Goal: Task Accomplishment & Management: Manage account settings

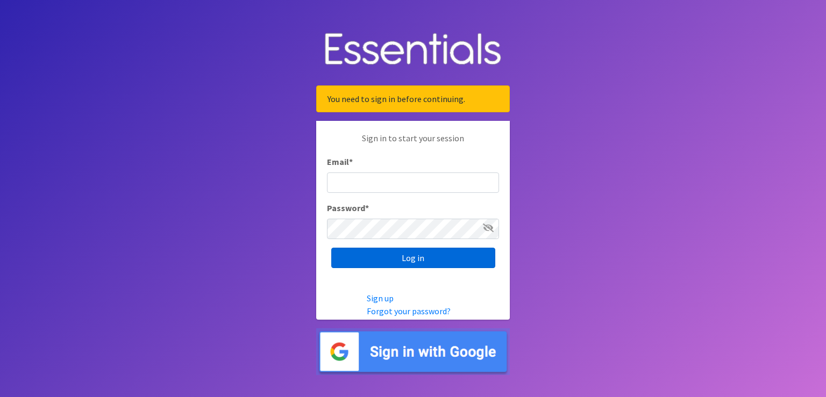
type input "renae.verstegen@unitedwayfoxcities.org"
click at [415, 261] on input "Log in" at bounding box center [413, 258] width 164 height 20
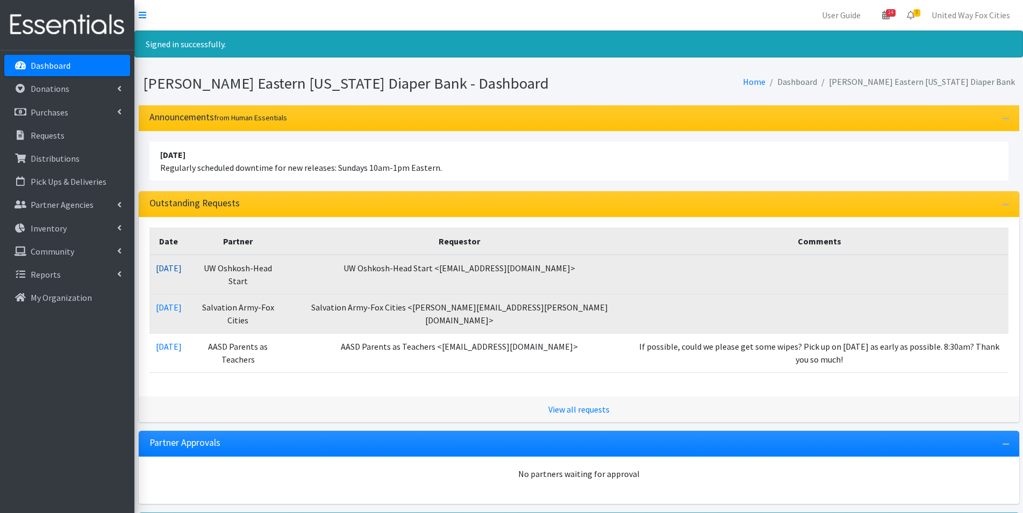
click at [182, 270] on link "10/03/2025" at bounding box center [169, 268] width 26 height 11
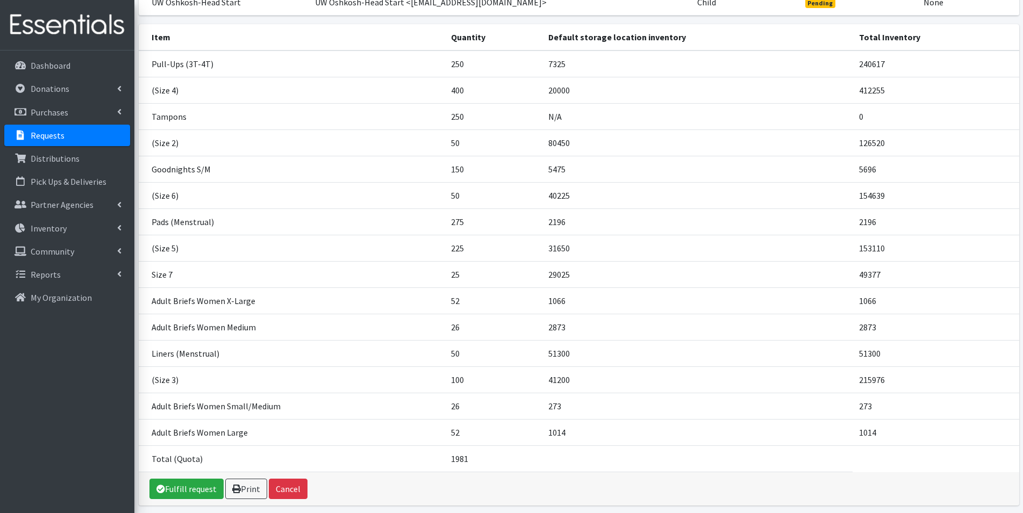
scroll to position [161, 0]
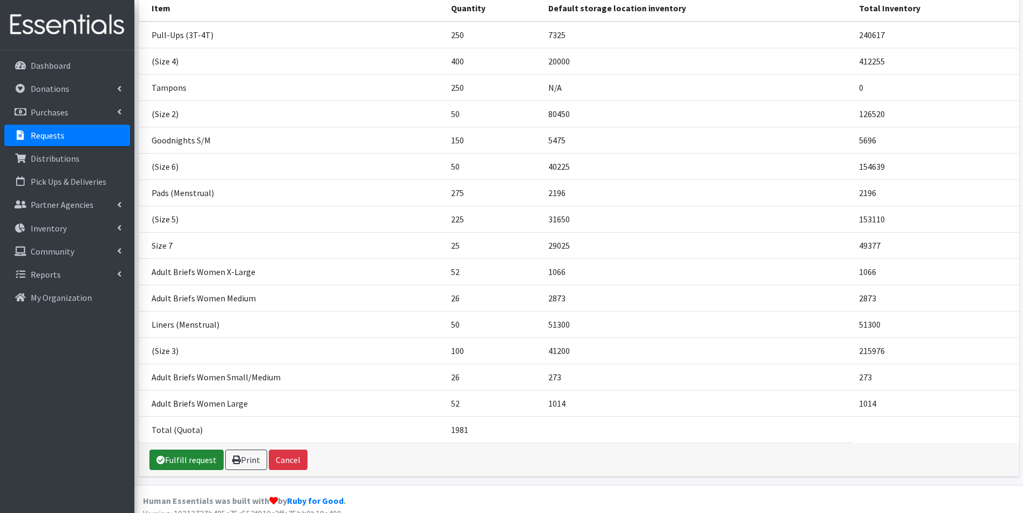
click at [188, 465] on link "Fulfill request" at bounding box center [186, 460] width 74 height 20
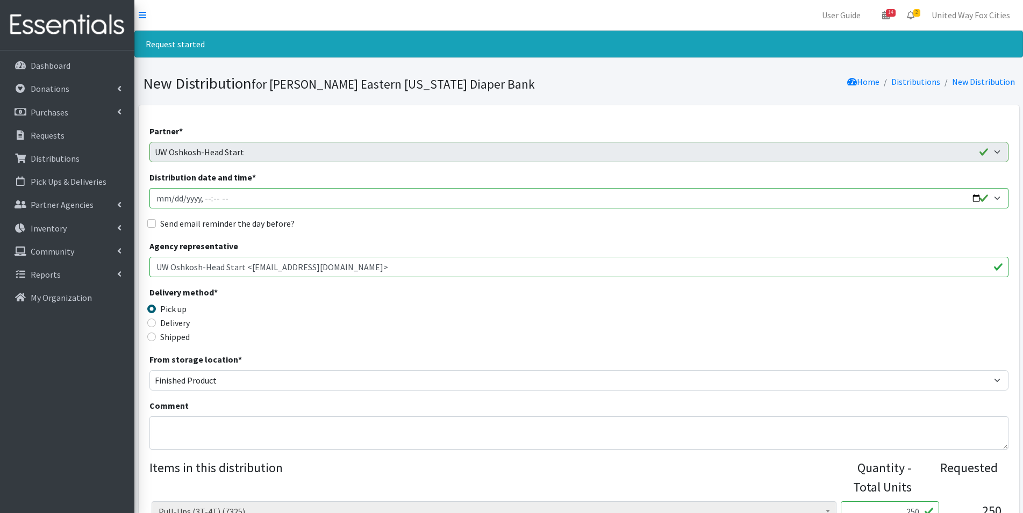
click at [976, 199] on input "Distribution date and time *" at bounding box center [578, 198] width 859 height 20
type input "2025-10-06T09:00"
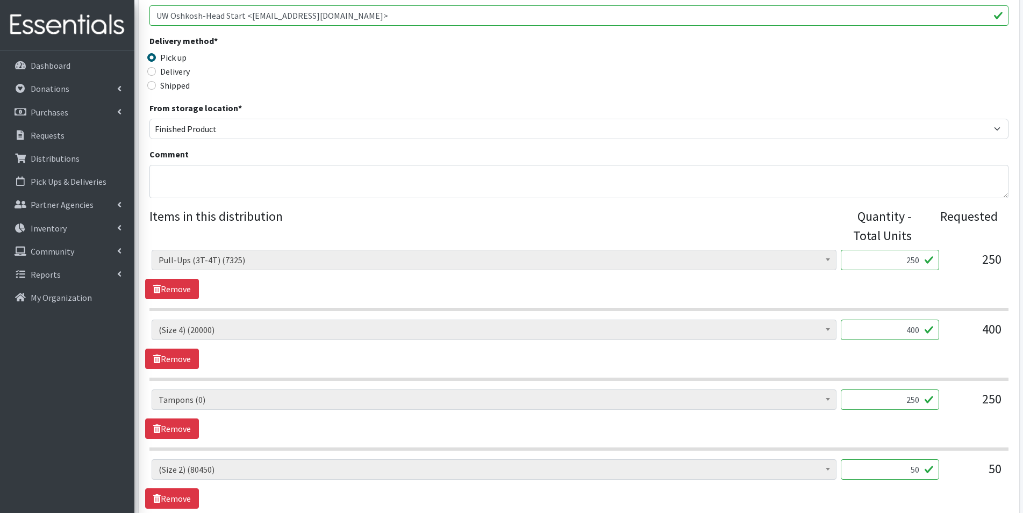
scroll to position [269, 0]
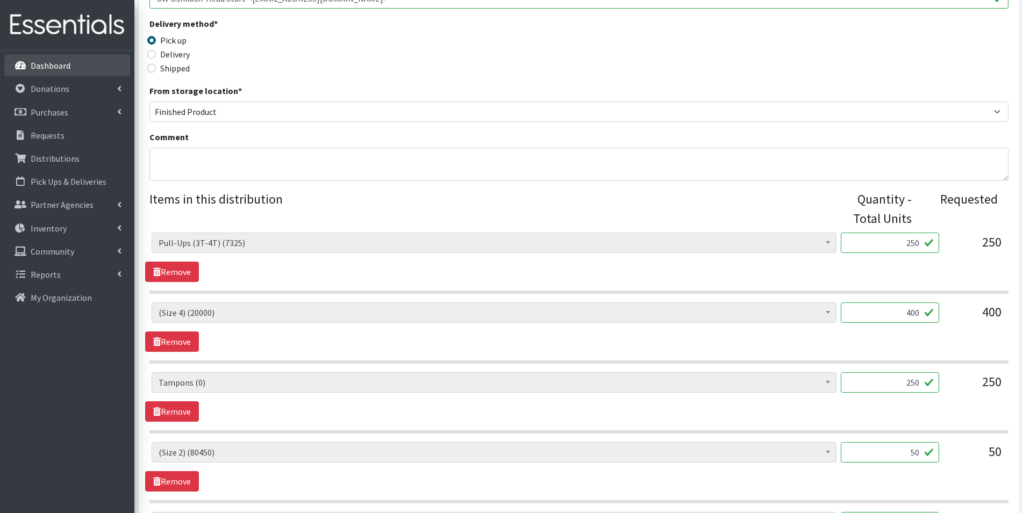
click at [46, 63] on p "Dashboard" at bounding box center [51, 65] width 40 height 11
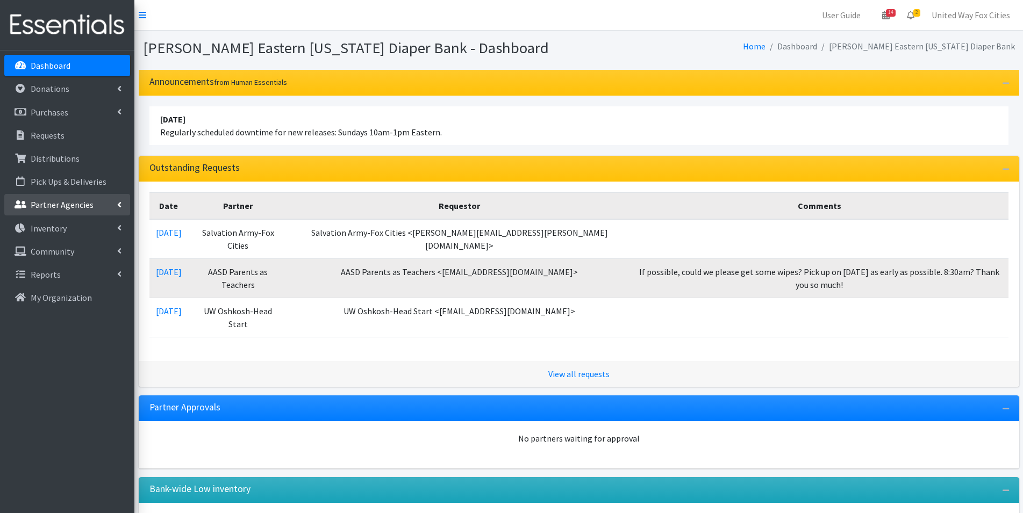
click at [125, 202] on link "Partner Agencies" at bounding box center [67, 204] width 126 height 21
click at [34, 233] on link "All Partners" at bounding box center [67, 228] width 126 height 21
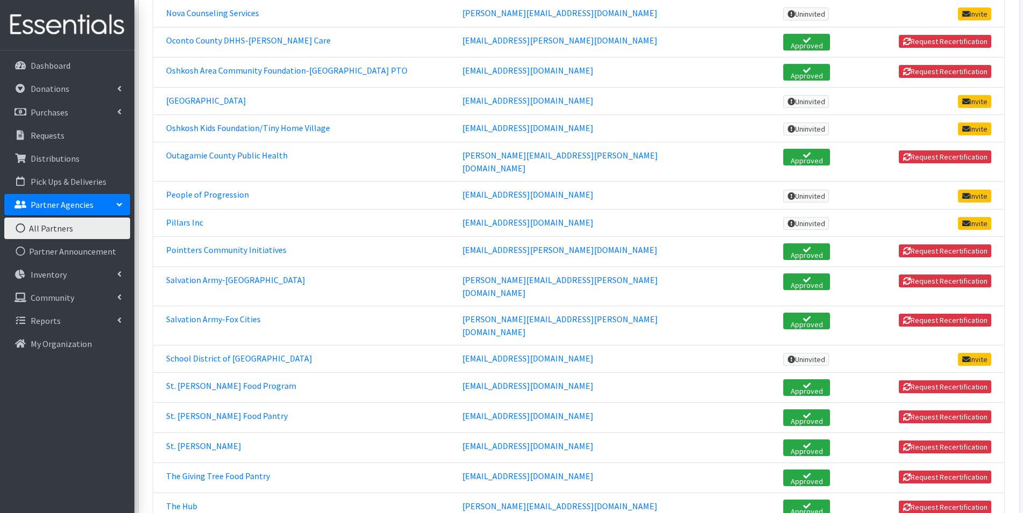
scroll to position [1397, 0]
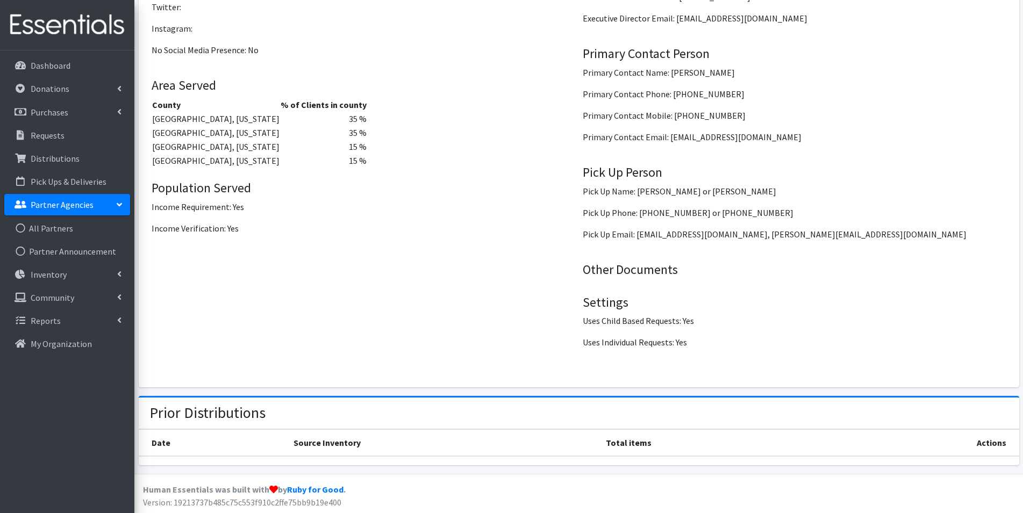
scroll to position [1309, 0]
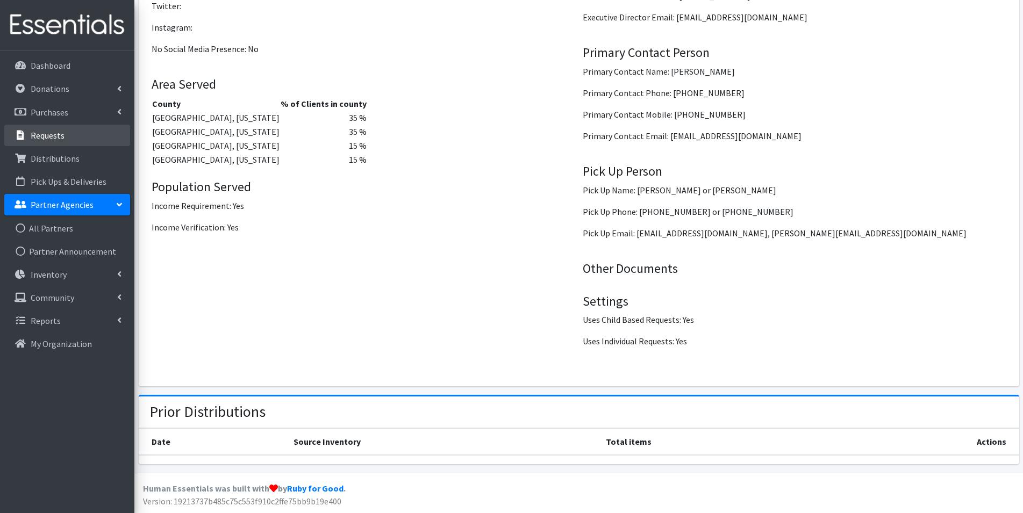
click at [47, 141] on link "Requests" at bounding box center [67, 135] width 126 height 21
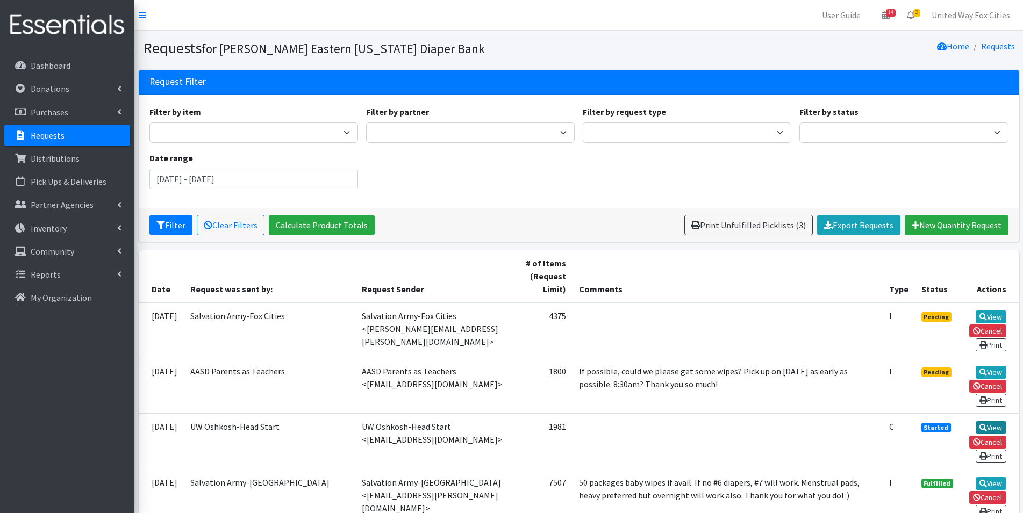
click at [986, 430] on link "View" at bounding box center [990, 427] width 31 height 13
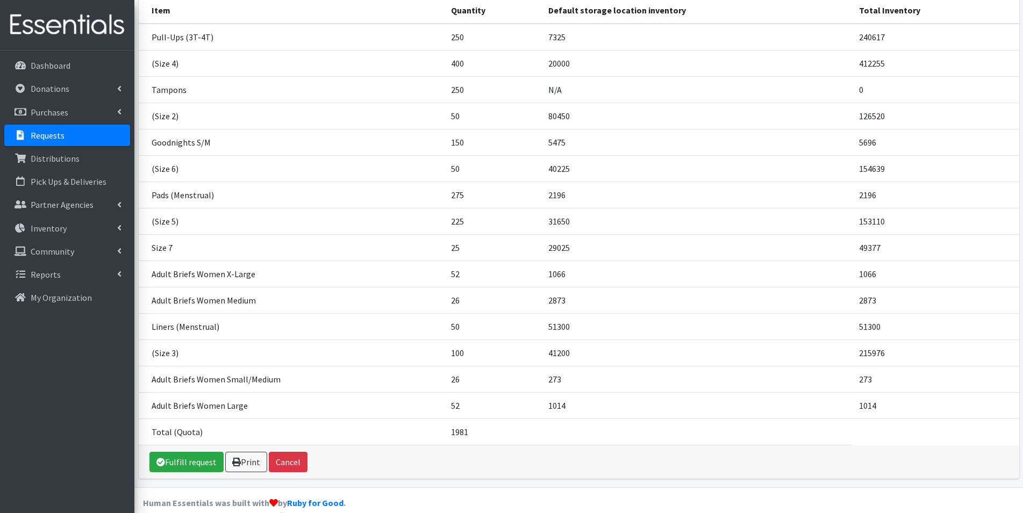
scroll to position [174, 0]
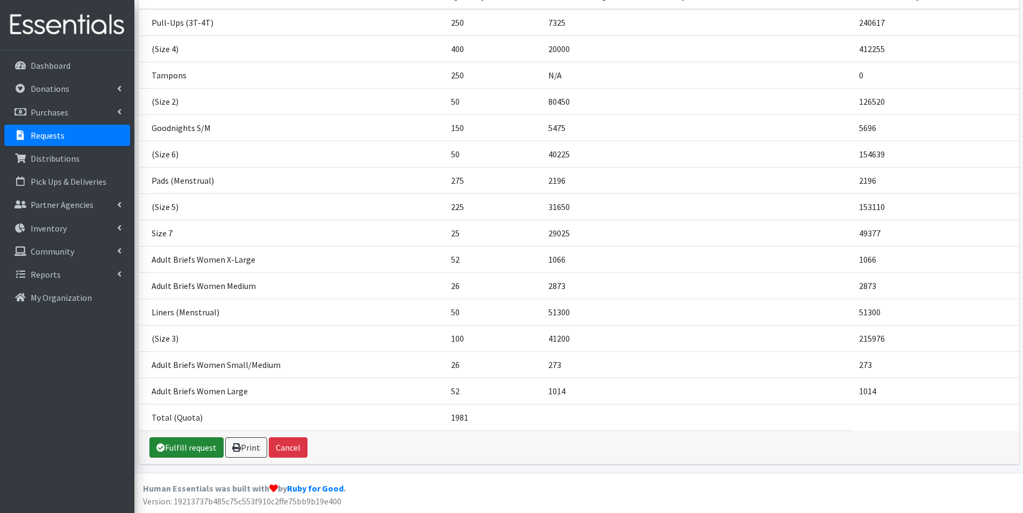
click at [195, 451] on link "Fulfill request" at bounding box center [186, 447] width 74 height 20
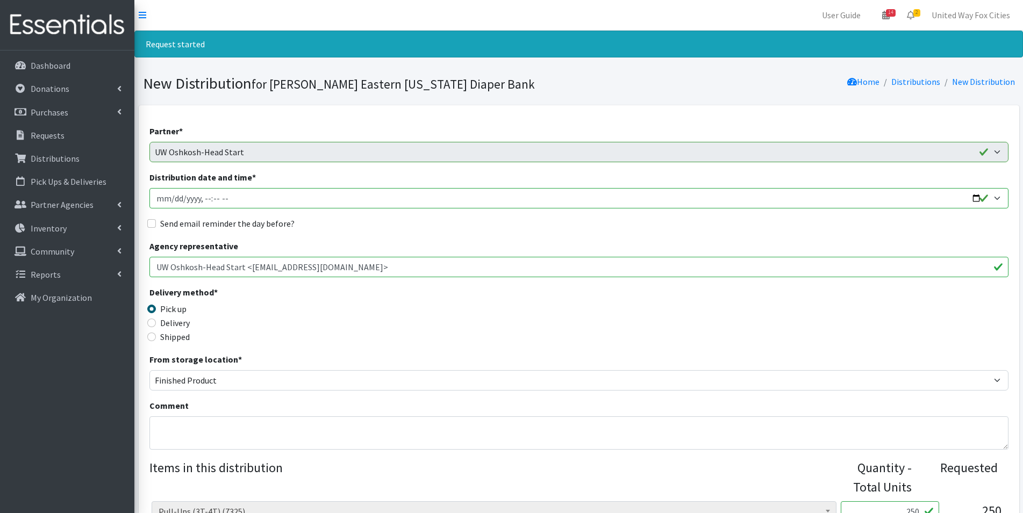
click at [995, 199] on input "Distribution date and time *" at bounding box center [578, 198] width 859 height 20
click at [973, 196] on input "Distribution date and time *" at bounding box center [578, 198] width 859 height 20
type input "2025-10-09T09:00"
click at [407, 230] on fieldset "Send email reminder the day before?" at bounding box center [578, 224] width 859 height 14
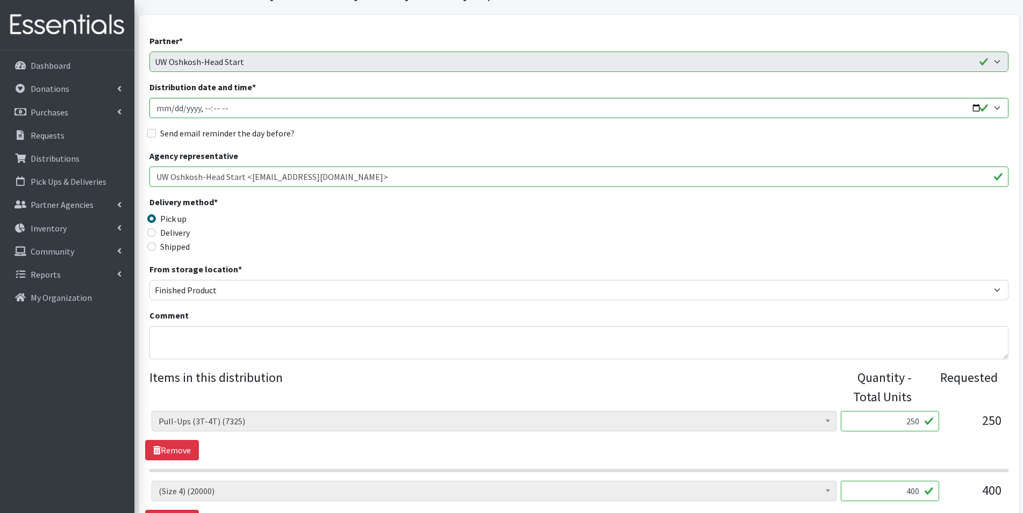
scroll to position [107, 0]
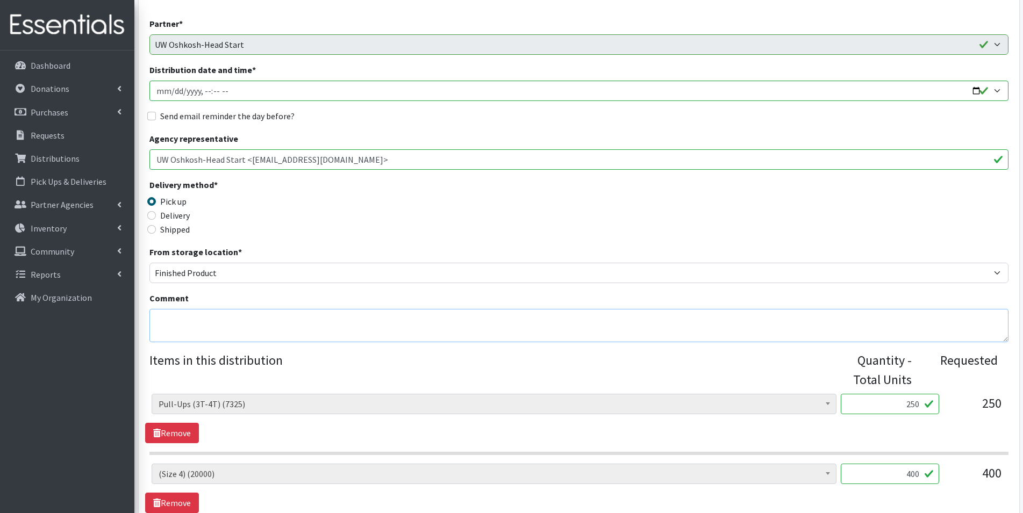
click at [234, 313] on textarea "Comment" at bounding box center [578, 325] width 859 height 33
type textarea "Y"
type textarea "p"
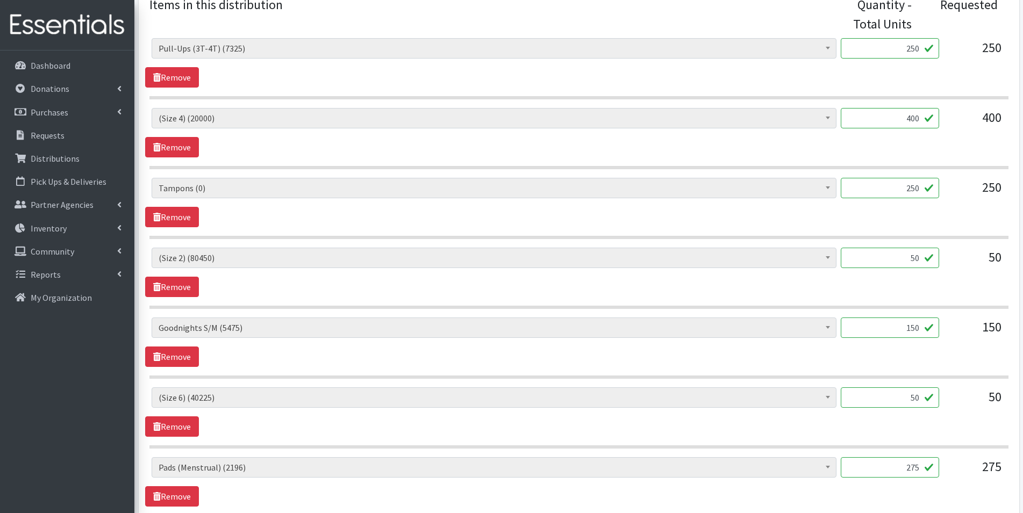
scroll to position [484, 0]
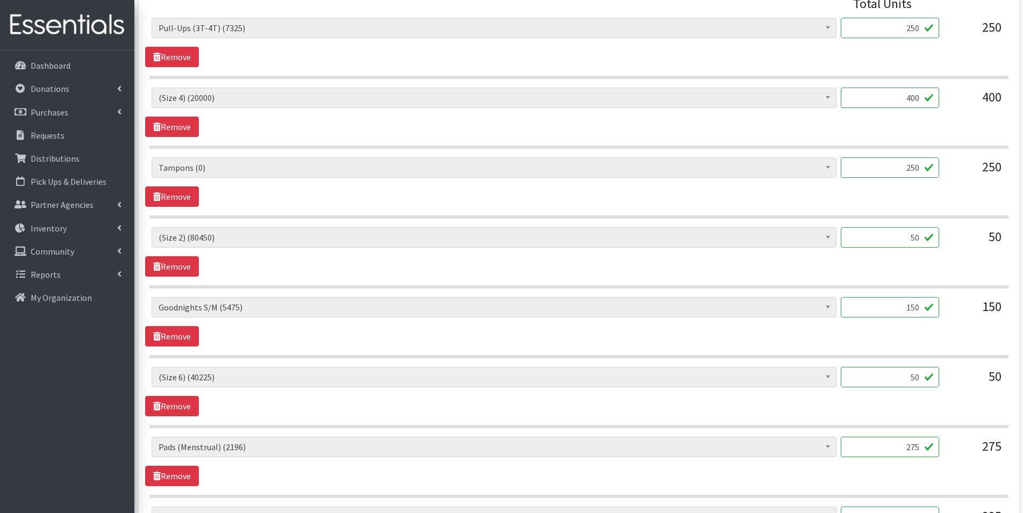
type textarea "Pick up is Thursday, October 9 between 9am-1pm."
click at [920, 236] on input "50" at bounding box center [890, 237] width 98 height 20
type input "5"
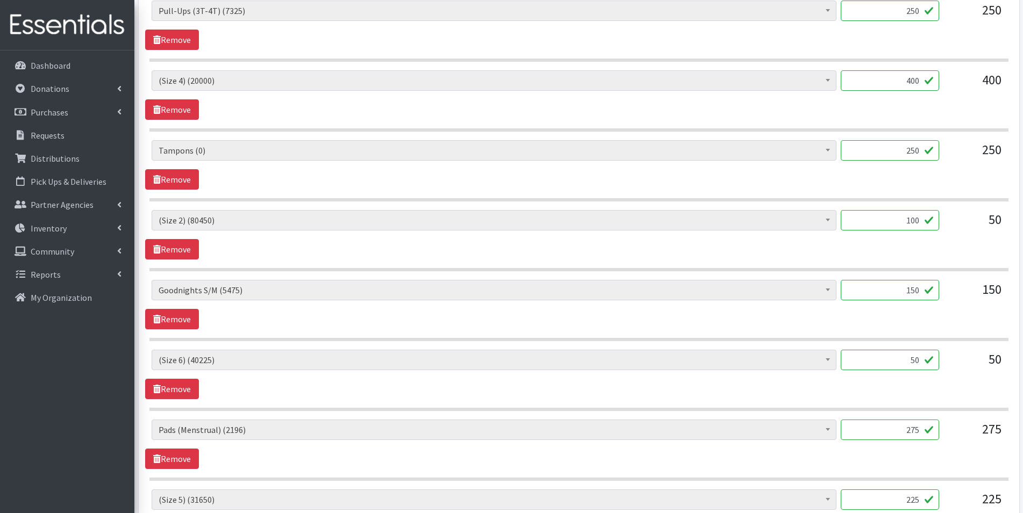
scroll to position [468, 0]
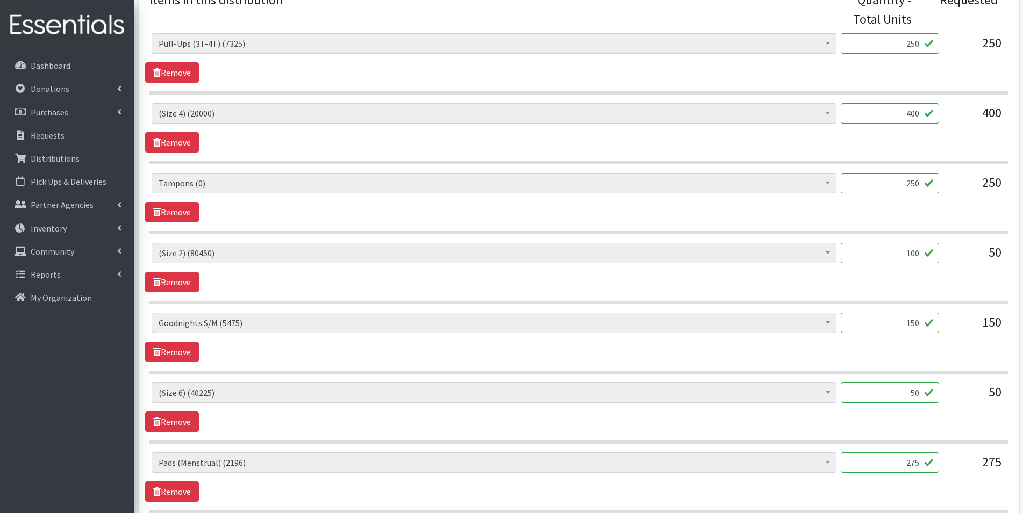
type input "100"
click at [922, 184] on input "250" at bounding box center [890, 183] width 98 height 20
type input "2"
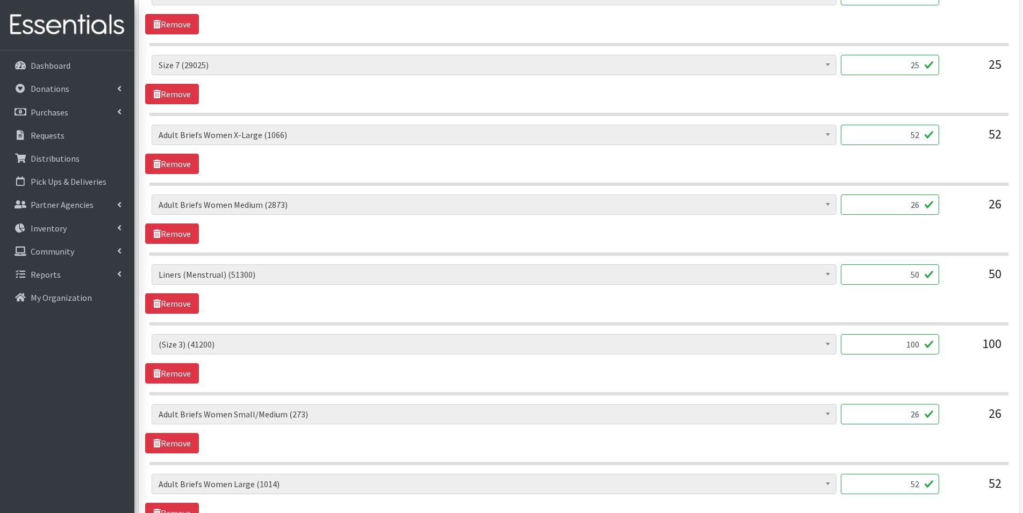
scroll to position [1167, 0]
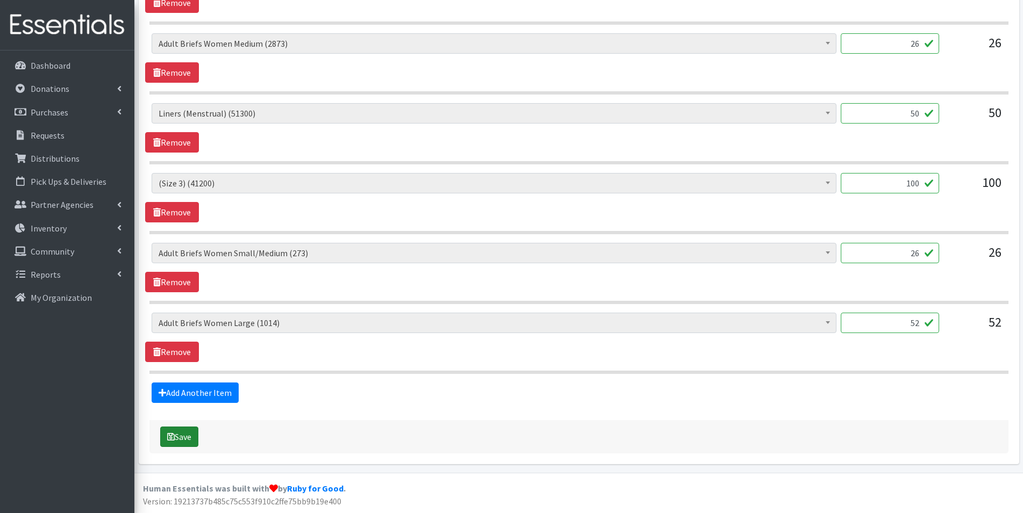
click at [181, 443] on button "Save" at bounding box center [179, 437] width 38 height 20
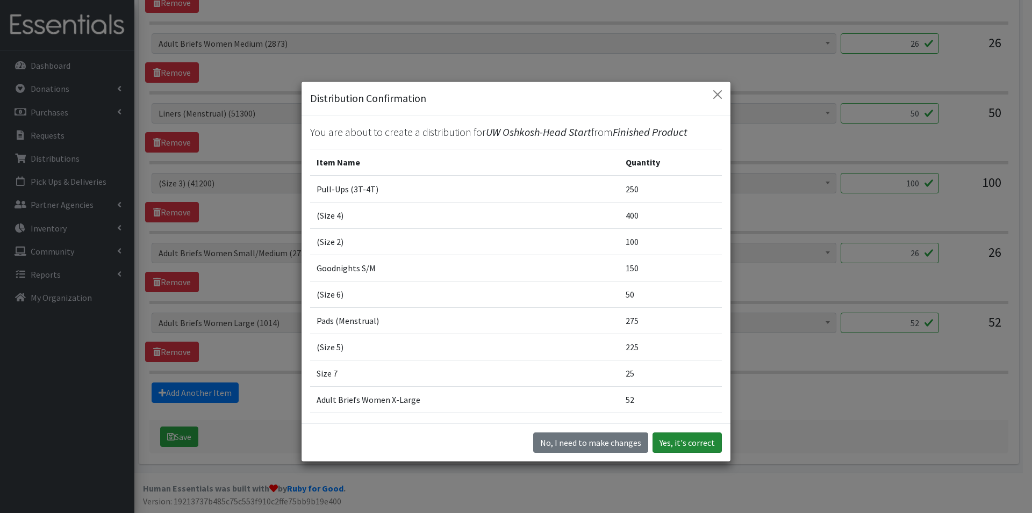
click at [696, 447] on button "Yes, it's correct" at bounding box center [686, 443] width 69 height 20
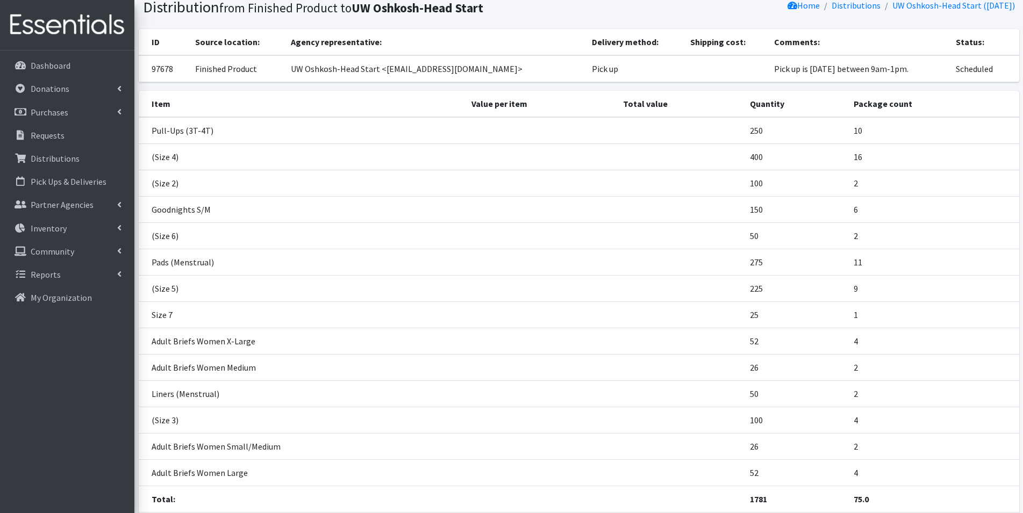
scroll to position [158, 0]
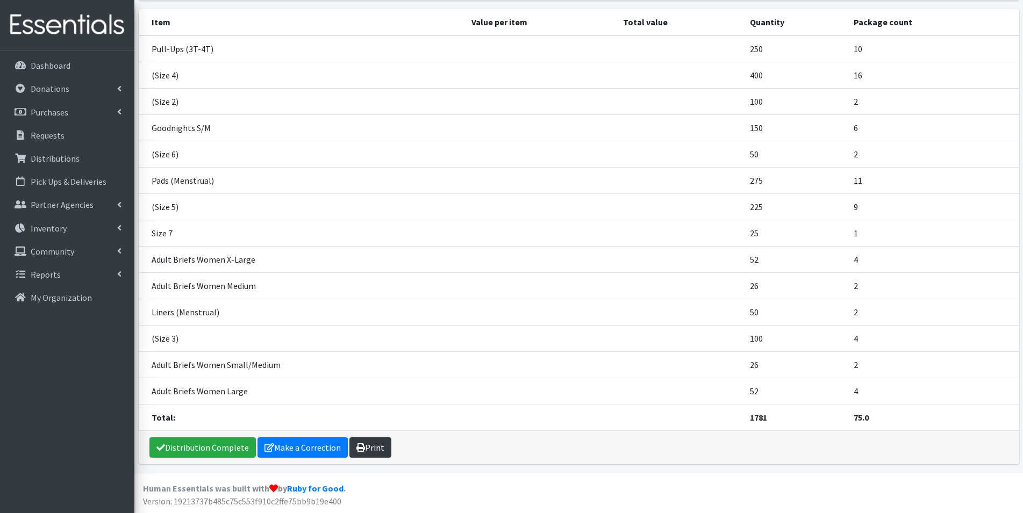
click at [375, 448] on link "Print" at bounding box center [370, 447] width 42 height 20
click at [62, 61] on p "Dashboard" at bounding box center [51, 65] width 40 height 11
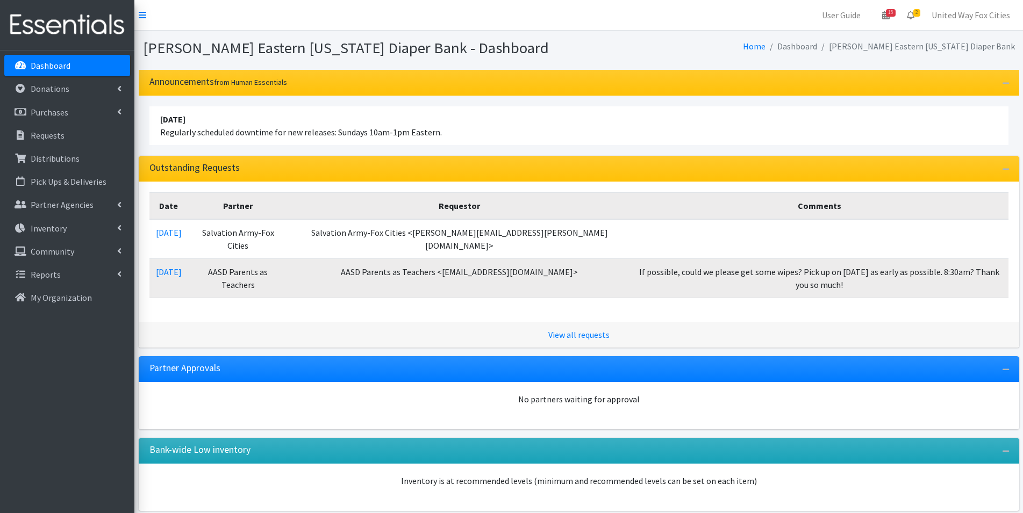
click at [46, 62] on p "Dashboard" at bounding box center [51, 65] width 40 height 11
click at [61, 69] on p "Dashboard" at bounding box center [51, 65] width 40 height 11
